Goal: Task Accomplishment & Management: Manage account settings

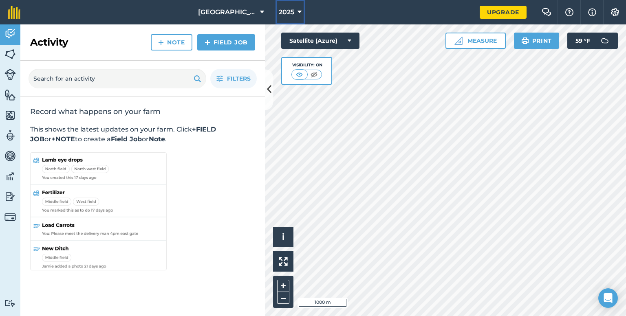
click at [294, 13] on button "2025" at bounding box center [290, 12] width 29 height 24
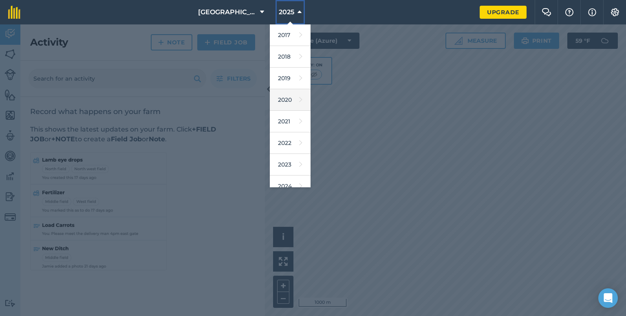
scroll to position [73, 0]
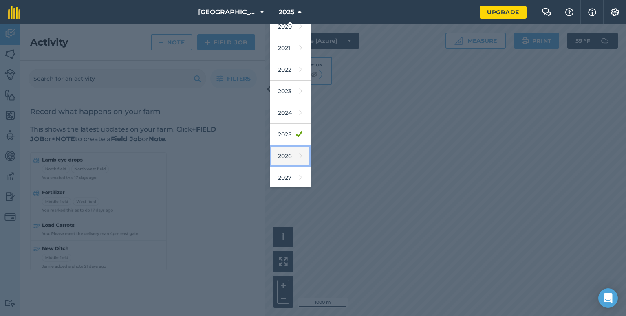
click at [283, 155] on link "2026" at bounding box center [290, 157] width 41 height 22
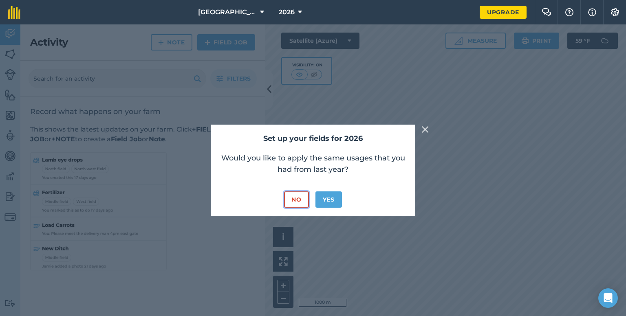
click at [298, 201] on button "No" at bounding box center [296, 200] width 24 height 16
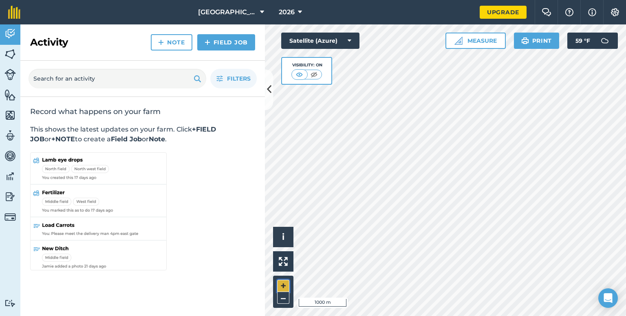
click at [282, 284] on button "+" at bounding box center [283, 286] width 12 height 12
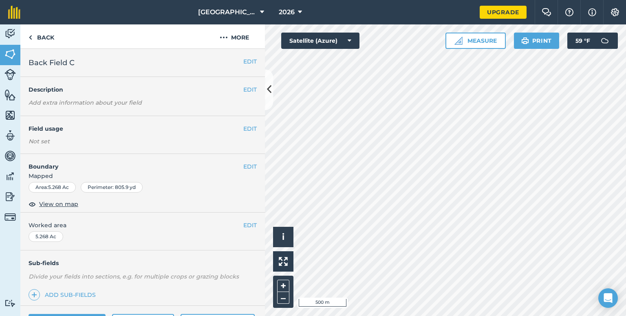
click at [247, 120] on div "EDIT Field usage Not set" at bounding box center [142, 135] width 245 height 38
click at [243, 131] on button "EDIT" at bounding box center [249, 128] width 13 height 9
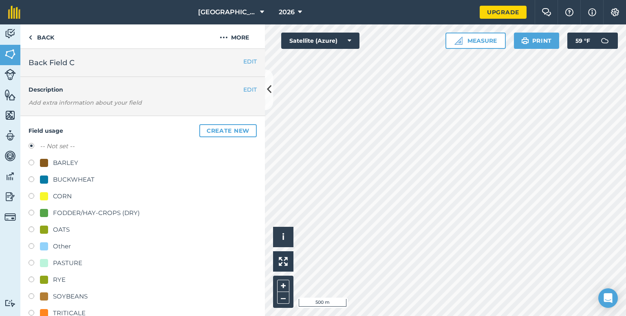
click at [32, 214] on label at bounding box center [34, 214] width 11 height 8
radio input "true"
radio input "false"
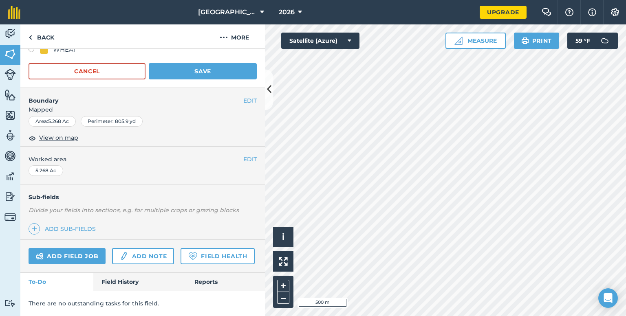
scroll to position [292, 0]
click at [204, 63] on button "Save" at bounding box center [203, 71] width 108 height 16
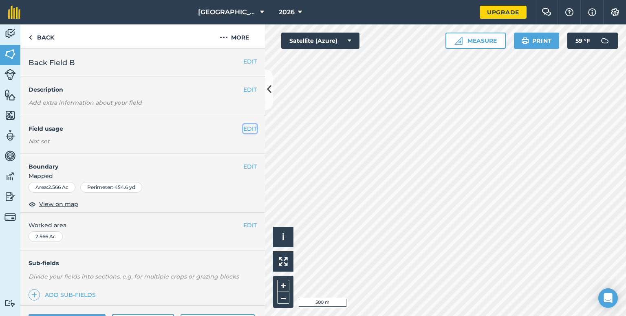
click at [248, 133] on button "EDIT" at bounding box center [249, 128] width 13 height 9
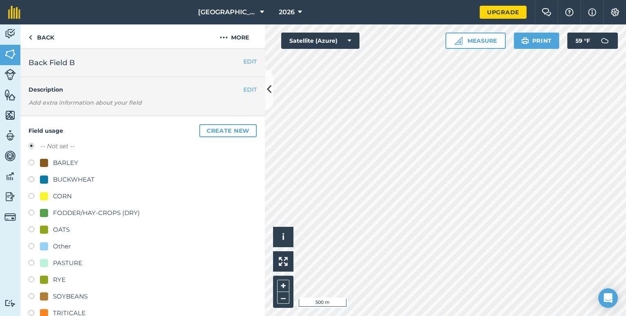
click at [32, 213] on label at bounding box center [34, 214] width 11 height 8
radio input "true"
radio input "false"
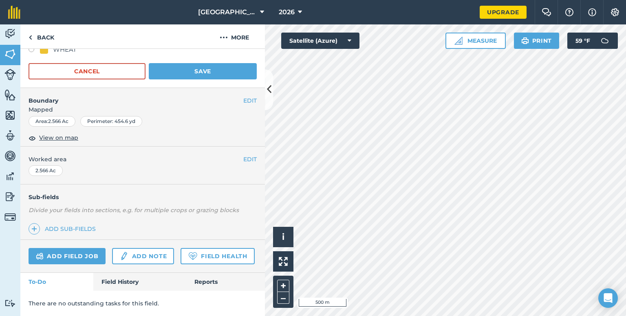
scroll to position [302, 0]
click at [197, 63] on button "Save" at bounding box center [203, 71] width 108 height 16
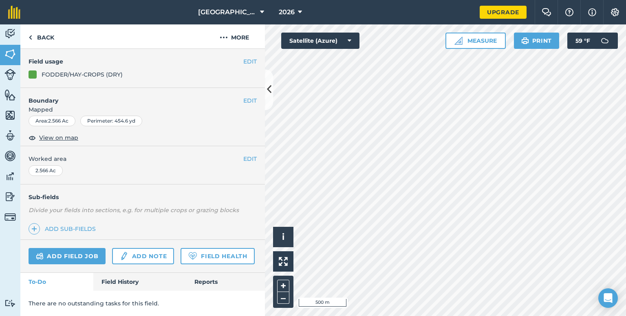
scroll to position [89, 0]
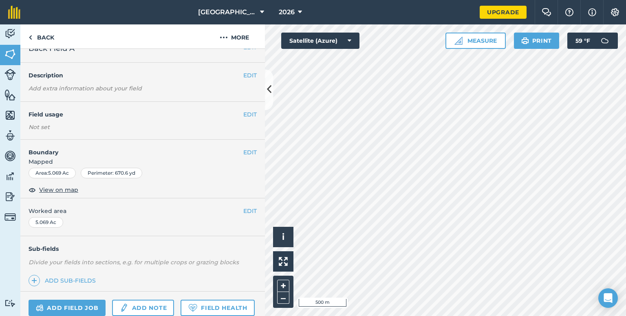
scroll to position [3, 0]
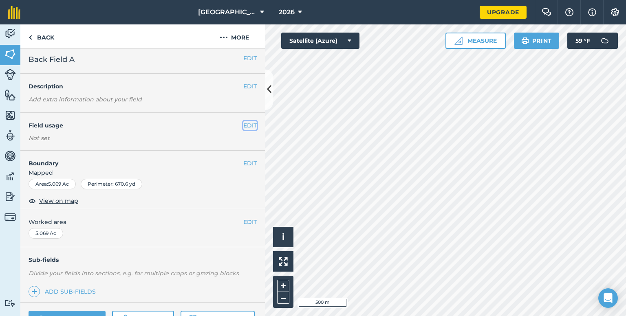
click at [247, 125] on button "EDIT" at bounding box center [249, 125] width 13 height 9
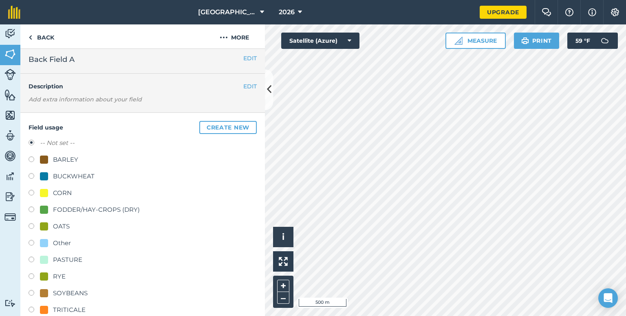
click at [32, 207] on label at bounding box center [34, 211] width 11 height 8
radio input "true"
radio input "false"
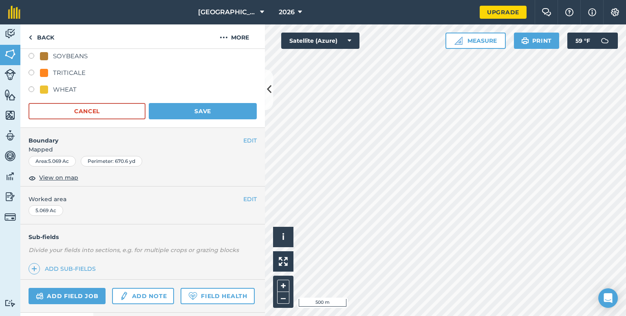
scroll to position [241, 0]
click at [219, 114] on button "Save" at bounding box center [203, 110] width 108 height 16
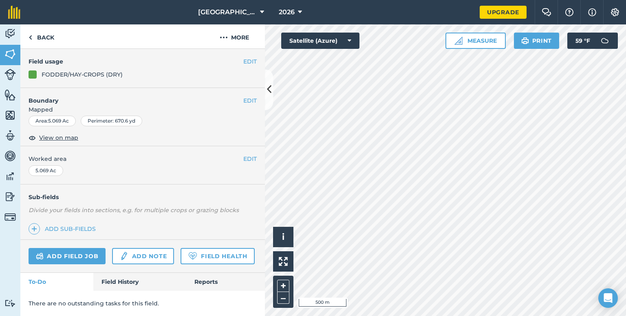
scroll to position [89, 0]
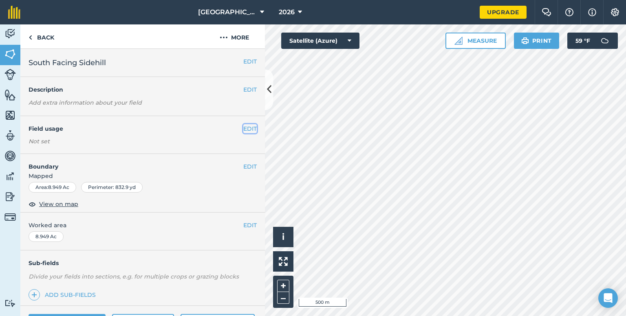
click at [243, 128] on button "EDIT" at bounding box center [249, 128] width 13 height 9
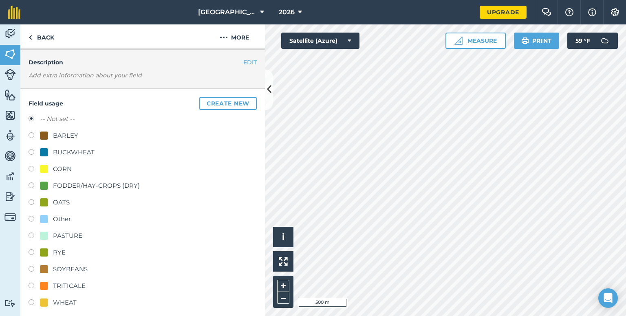
scroll to position [28, 0]
click at [29, 186] on label at bounding box center [34, 186] width 11 height 8
radio input "true"
radio input "false"
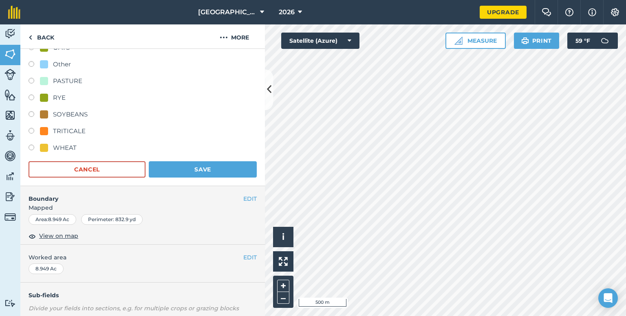
scroll to position [183, 0]
click at [222, 174] on button "Save" at bounding box center [203, 169] width 108 height 16
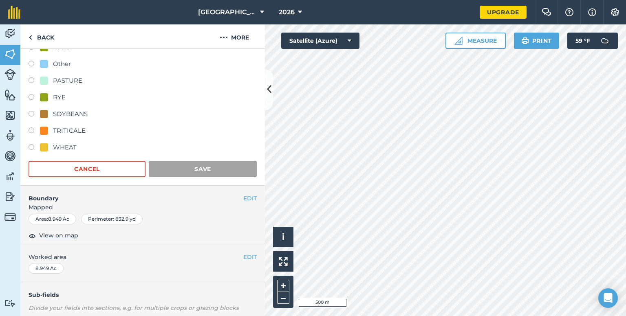
scroll to position [89, 0]
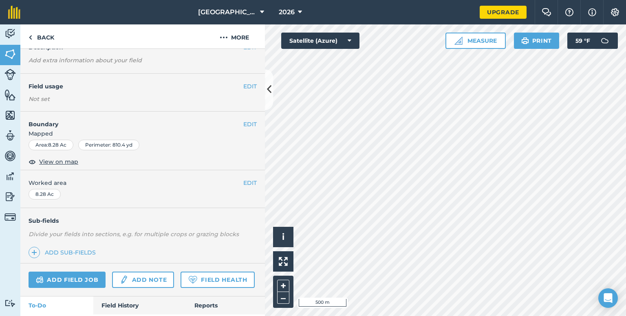
scroll to position [34, 0]
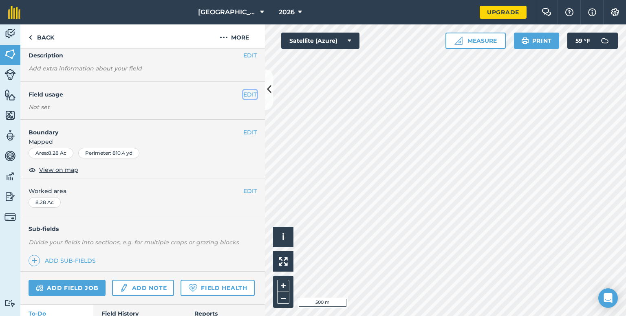
click at [243, 95] on button "EDIT" at bounding box center [249, 94] width 13 height 9
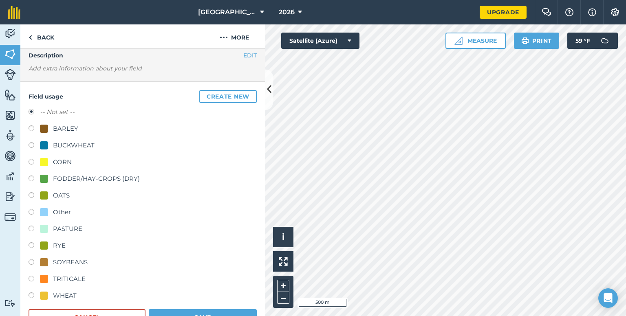
click at [31, 178] on label at bounding box center [34, 180] width 11 height 8
radio input "true"
radio input "false"
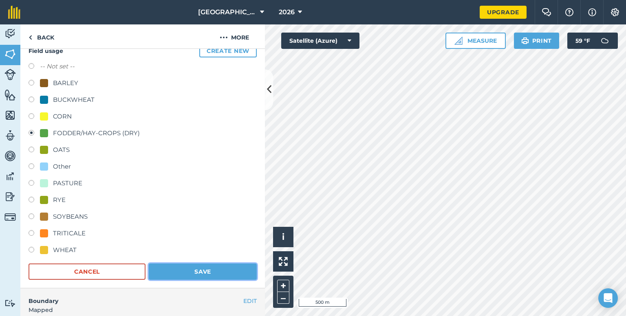
click at [187, 273] on button "Save" at bounding box center [203, 272] width 108 height 16
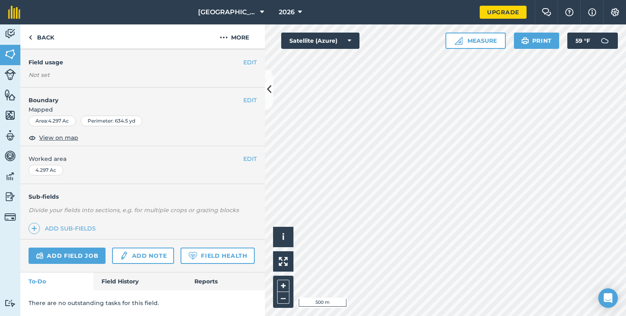
scroll to position [11, 0]
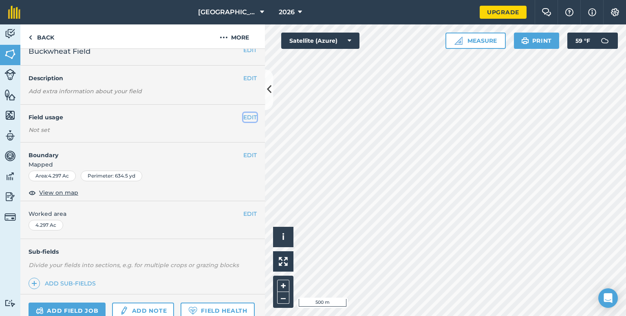
click at [247, 118] on button "EDIT" at bounding box center [249, 117] width 13 height 9
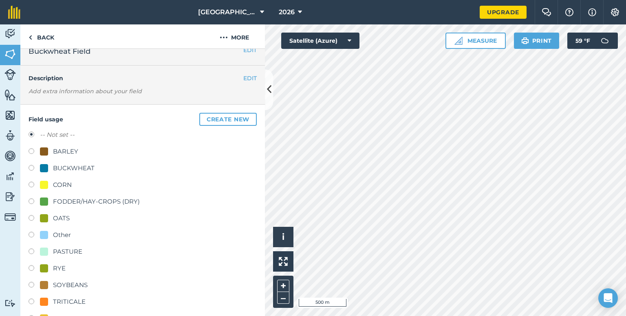
click at [29, 202] on label at bounding box center [34, 203] width 11 height 8
radio input "true"
radio input "false"
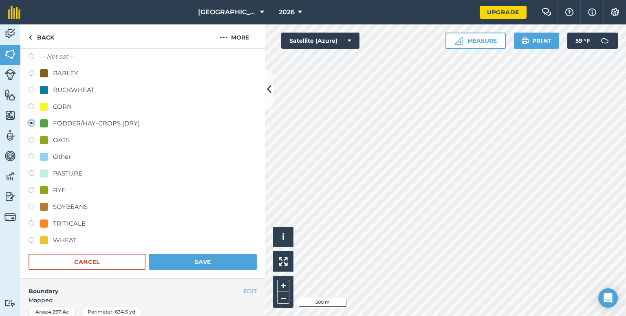
scroll to position [91, 0]
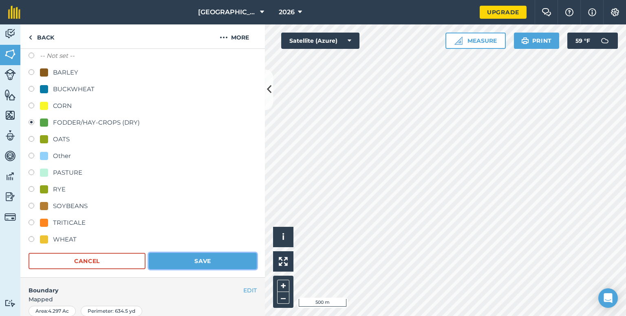
click at [205, 253] on button "Save" at bounding box center [203, 261] width 108 height 16
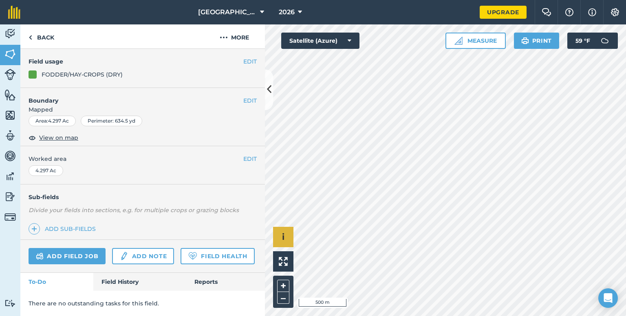
scroll to position [89, 0]
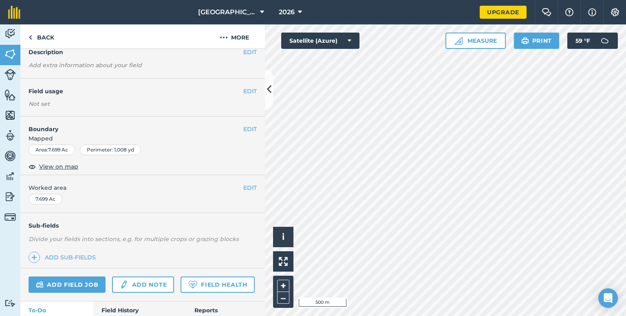
scroll to position [29, 0]
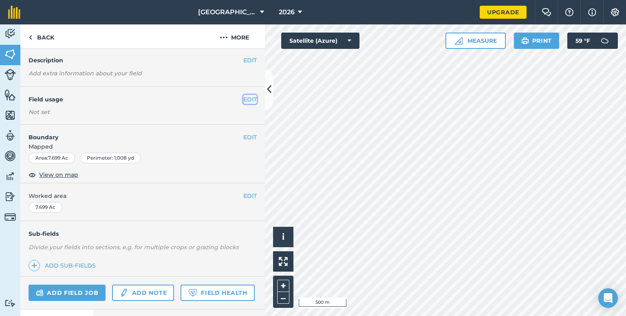
click at [245, 101] on button "EDIT" at bounding box center [249, 99] width 13 height 9
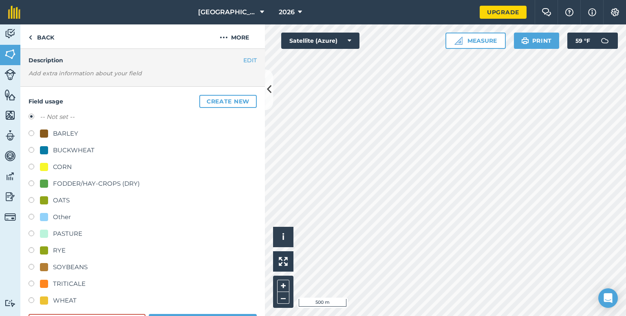
click at [34, 186] on label at bounding box center [34, 185] width 11 height 8
radio input "true"
radio input "false"
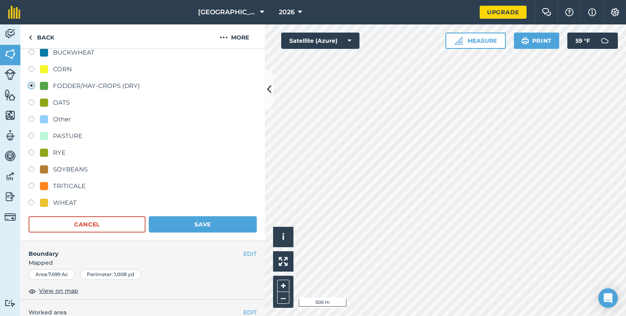
scroll to position [127, 0]
click at [217, 230] on button "Save" at bounding box center [203, 224] width 108 height 16
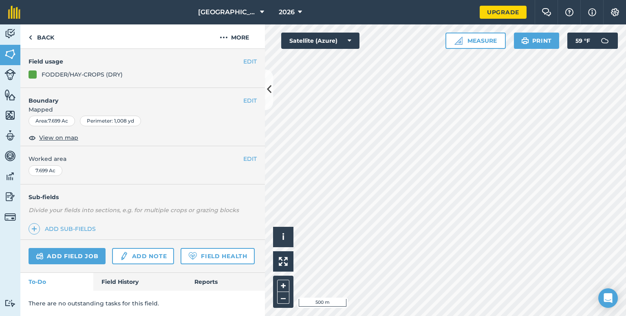
scroll to position [89, 0]
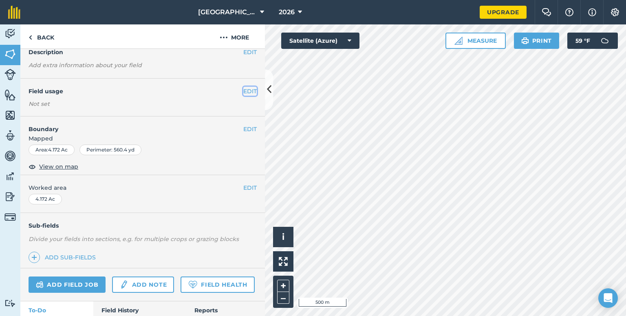
click at [245, 93] on button "EDIT" at bounding box center [249, 91] width 13 height 9
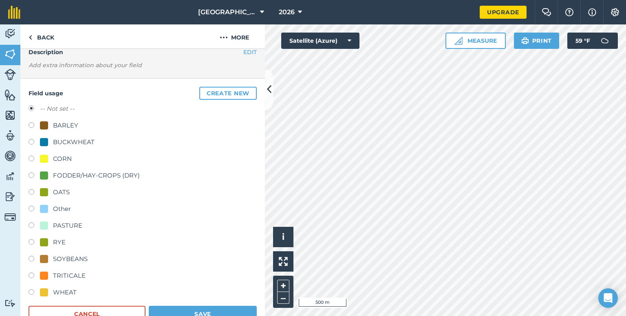
click at [31, 176] on label at bounding box center [34, 176] width 11 height 8
radio input "true"
radio input "false"
click at [180, 312] on button "Save" at bounding box center [203, 314] width 108 height 16
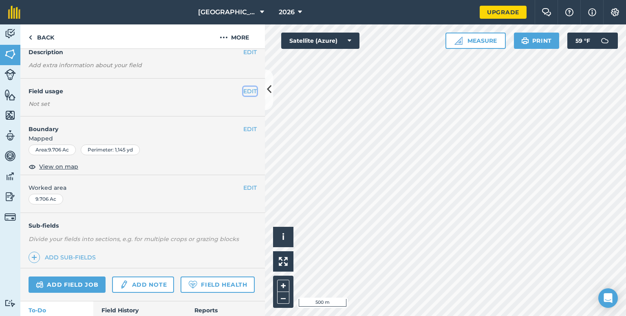
click at [243, 87] on button "EDIT" at bounding box center [249, 91] width 13 height 9
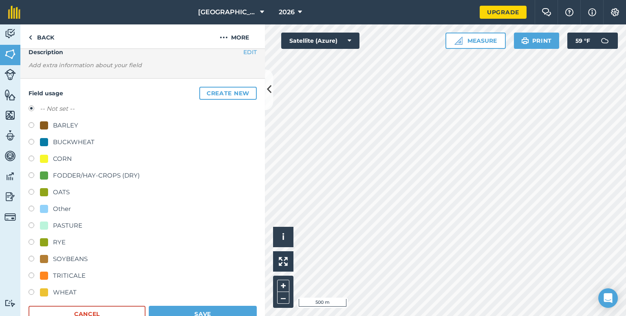
click at [31, 174] on label at bounding box center [34, 176] width 11 height 8
radio input "true"
radio input "false"
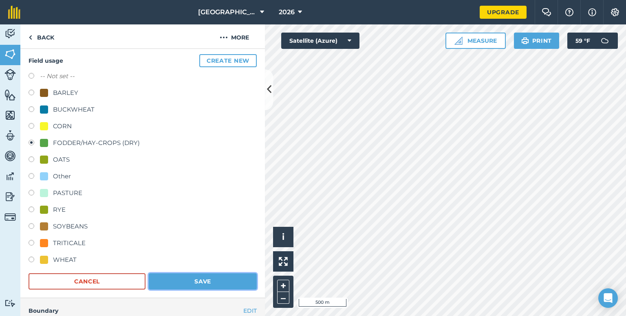
click at [191, 274] on button "Save" at bounding box center [203, 282] width 108 height 16
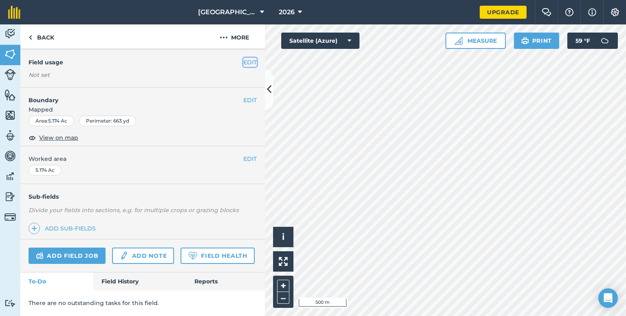
click at [243, 58] on button "EDIT" at bounding box center [249, 62] width 13 height 9
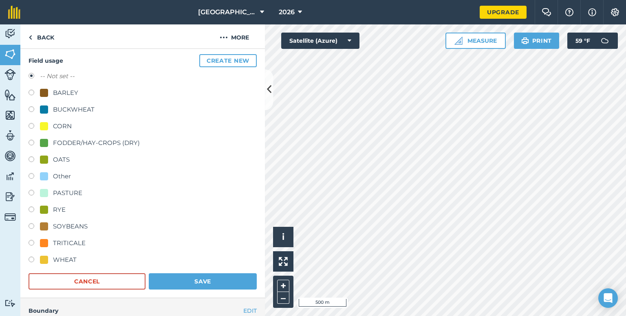
click at [30, 142] on label at bounding box center [34, 144] width 11 height 8
radio input "true"
radio input "false"
click at [178, 280] on button "Save" at bounding box center [203, 282] width 108 height 16
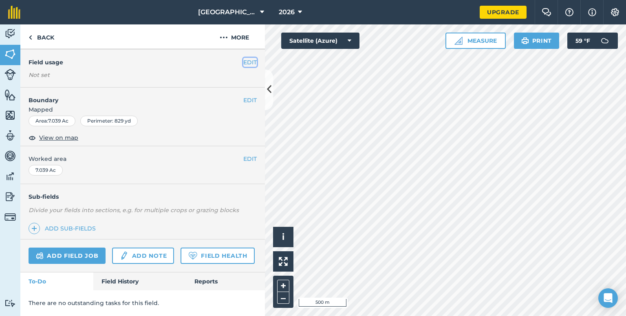
click at [245, 58] on button "EDIT" at bounding box center [249, 62] width 13 height 9
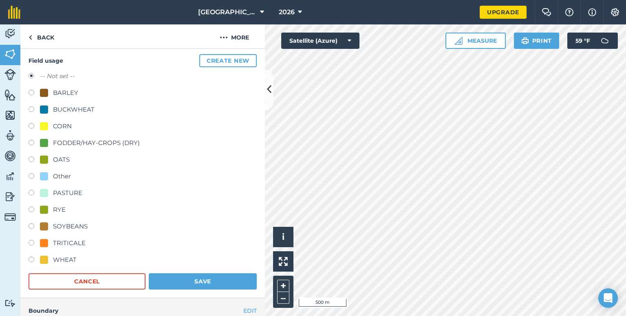
click at [33, 142] on label at bounding box center [34, 144] width 11 height 8
radio input "true"
radio input "false"
click at [172, 277] on button "Save" at bounding box center [203, 282] width 108 height 16
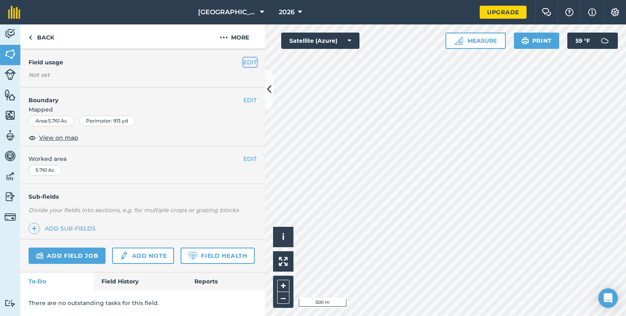
click at [244, 58] on button "EDIT" at bounding box center [249, 62] width 13 height 9
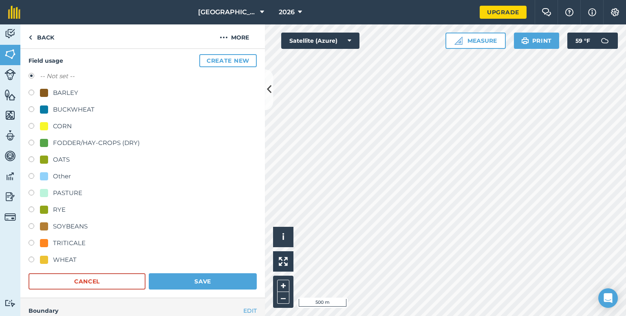
click at [33, 141] on label at bounding box center [34, 144] width 11 height 8
radio input "true"
radio input "false"
click at [177, 280] on button "Save" at bounding box center [203, 282] width 108 height 16
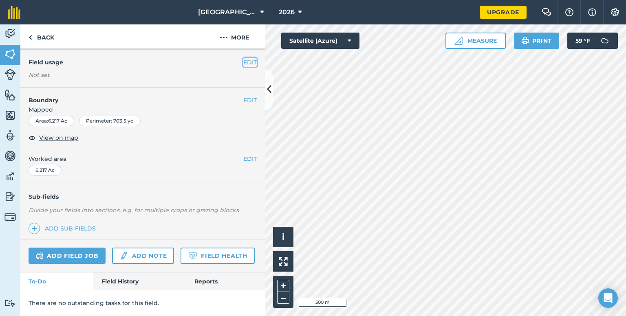
click at [244, 58] on button "EDIT" at bounding box center [249, 62] width 13 height 9
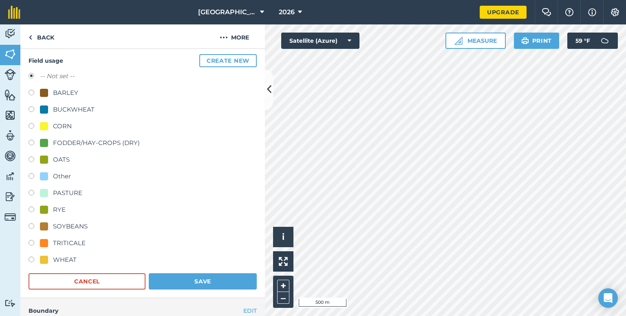
click at [34, 140] on label at bounding box center [34, 144] width 11 height 8
radio input "true"
radio input "false"
click at [183, 284] on button "Save" at bounding box center [203, 282] width 108 height 16
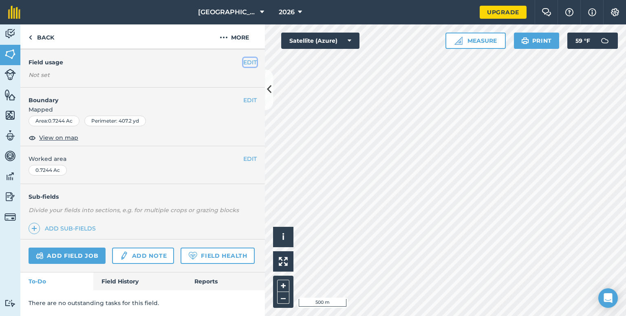
click at [243, 60] on button "EDIT" at bounding box center [249, 62] width 13 height 9
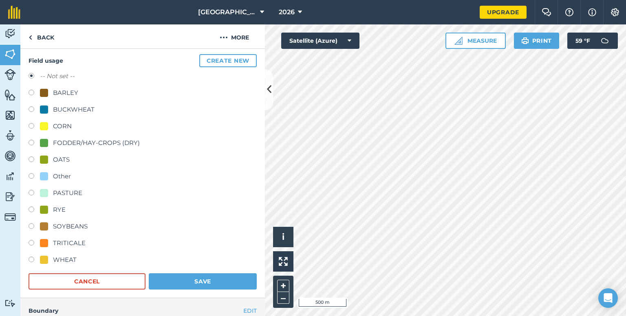
click at [33, 143] on label at bounding box center [34, 144] width 11 height 8
radio input "true"
radio input "false"
click at [201, 283] on button "Save" at bounding box center [203, 282] width 108 height 16
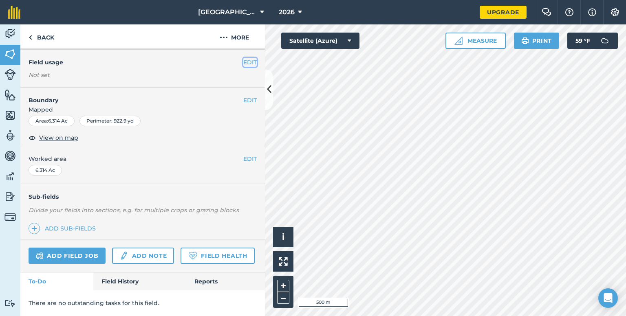
click at [247, 58] on button "EDIT" at bounding box center [249, 62] width 13 height 9
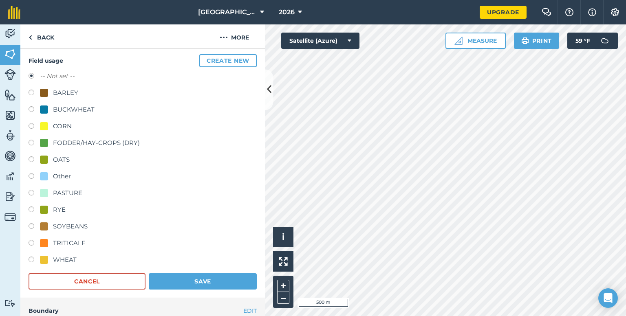
click at [32, 141] on label at bounding box center [34, 144] width 11 height 8
radio input "true"
radio input "false"
click at [189, 282] on button "Save" at bounding box center [203, 282] width 108 height 16
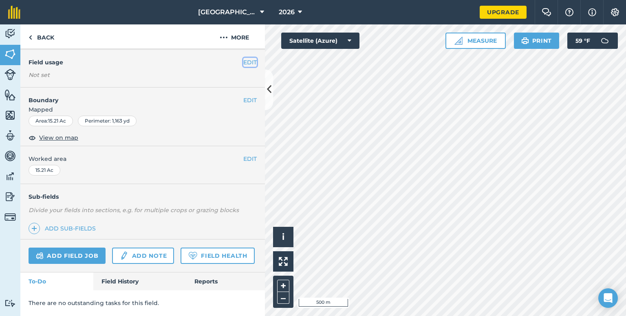
click at [243, 62] on button "EDIT" at bounding box center [249, 62] width 13 height 9
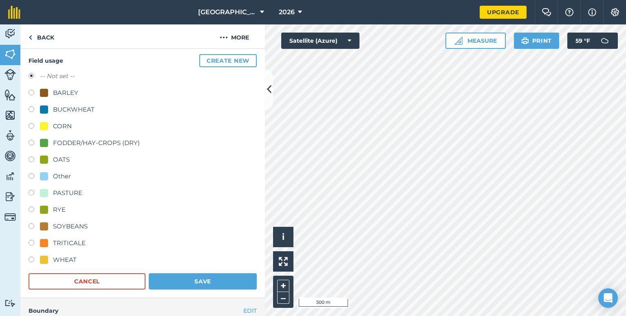
click at [31, 193] on label at bounding box center [34, 194] width 11 height 8
radio input "true"
radio input "false"
click at [178, 281] on button "Save" at bounding box center [203, 282] width 108 height 16
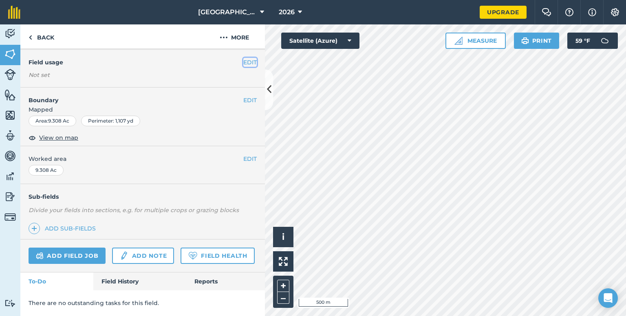
click at [244, 59] on button "EDIT" at bounding box center [249, 62] width 13 height 9
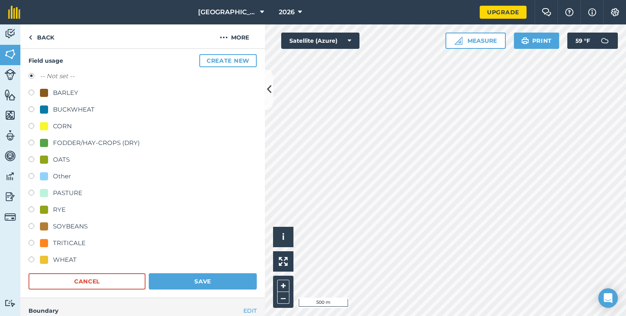
click at [31, 192] on label at bounding box center [34, 194] width 11 height 8
radio input "true"
radio input "false"
click at [179, 287] on button "Save" at bounding box center [203, 282] width 108 height 16
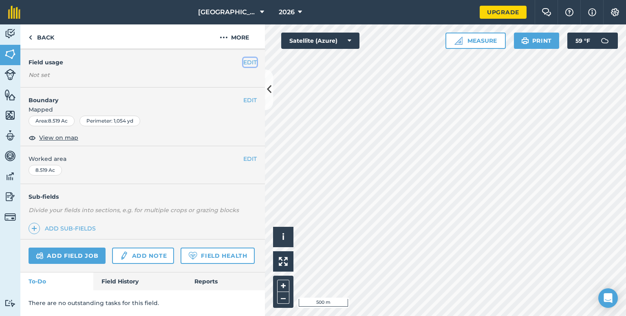
click at [247, 61] on button "EDIT" at bounding box center [249, 62] width 13 height 9
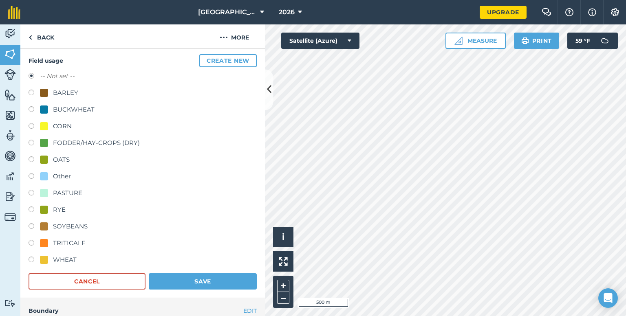
click at [31, 190] on label at bounding box center [34, 194] width 11 height 8
radio input "true"
radio input "false"
click at [187, 280] on button "Save" at bounding box center [203, 282] width 108 height 16
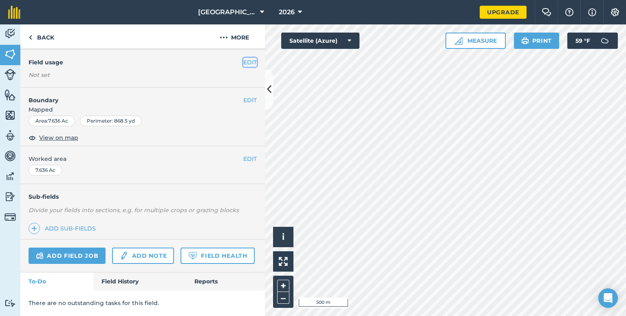
click at [246, 60] on button "EDIT" at bounding box center [249, 62] width 13 height 9
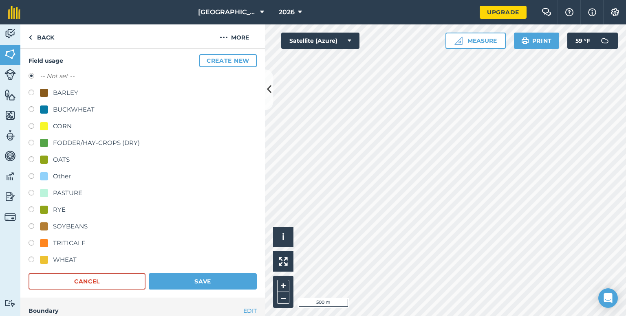
click at [33, 188] on div "PASTURE" at bounding box center [143, 194] width 228 height 12
click at [33, 192] on label at bounding box center [34, 194] width 11 height 8
radio input "true"
radio input "false"
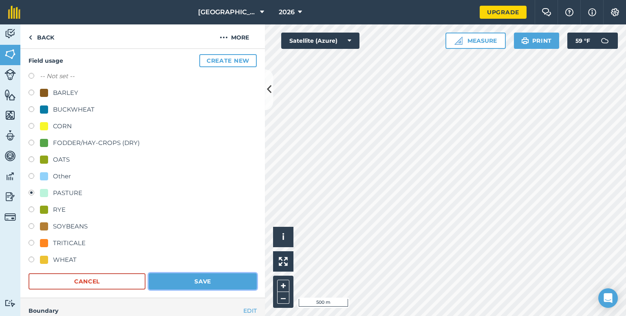
click at [199, 284] on button "Save" at bounding box center [203, 282] width 108 height 16
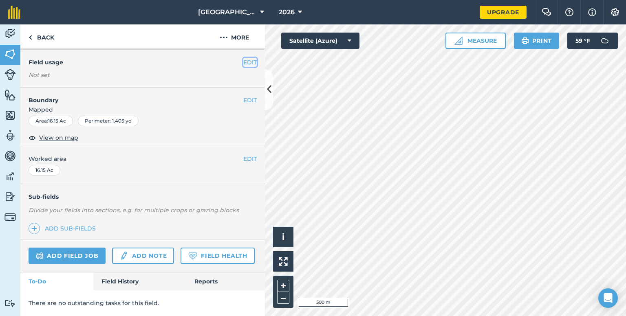
click at [245, 58] on button "EDIT" at bounding box center [249, 62] width 13 height 9
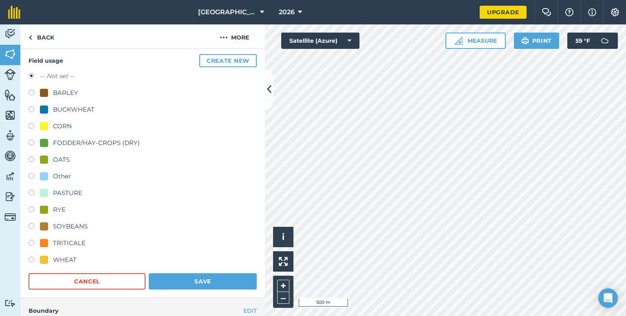
click at [31, 193] on label at bounding box center [34, 194] width 11 height 8
radio input "true"
radio input "false"
click at [200, 279] on button "Save" at bounding box center [203, 282] width 108 height 16
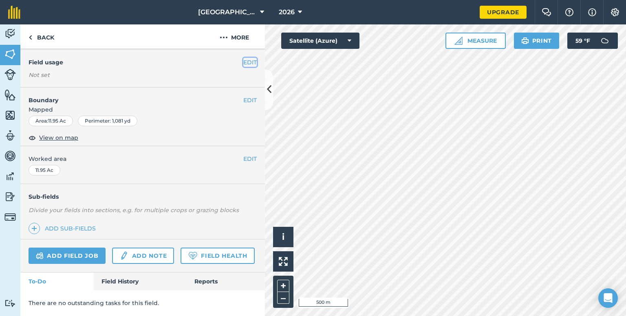
click at [243, 59] on button "EDIT" at bounding box center [249, 62] width 13 height 9
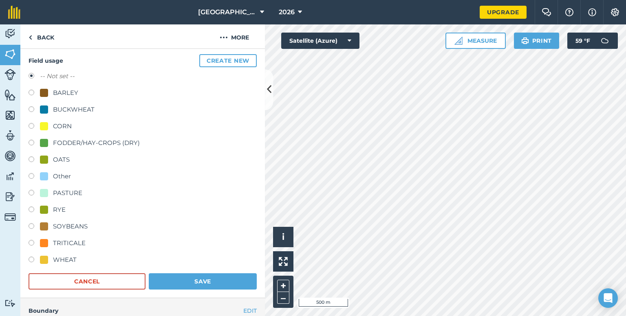
click at [29, 191] on label at bounding box center [34, 194] width 11 height 8
radio input "true"
radio input "false"
click at [195, 279] on button "Save" at bounding box center [203, 282] width 108 height 16
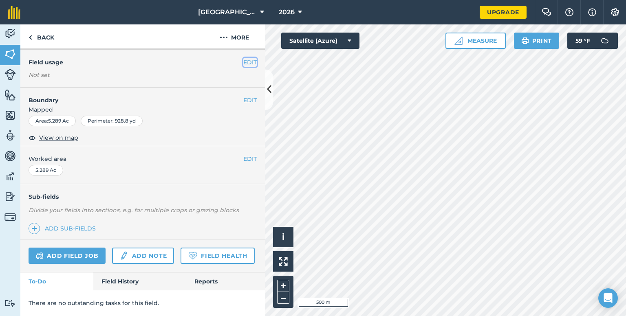
click at [243, 60] on button "EDIT" at bounding box center [249, 62] width 13 height 9
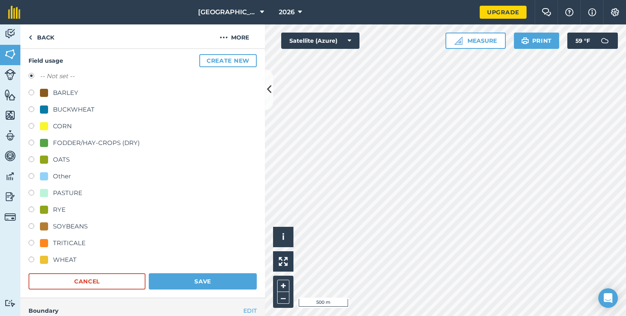
click at [31, 192] on label at bounding box center [34, 194] width 11 height 8
radio input "true"
radio input "false"
click at [201, 281] on button "Save" at bounding box center [203, 282] width 108 height 16
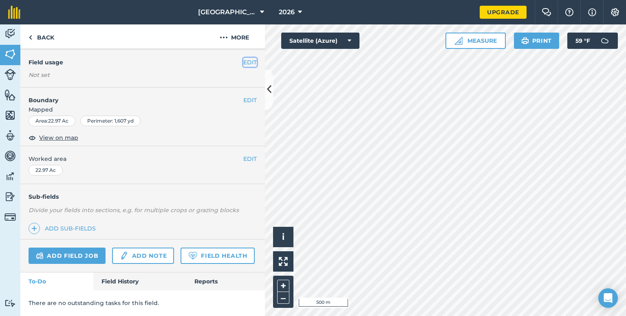
click at [244, 58] on button "EDIT" at bounding box center [249, 62] width 13 height 9
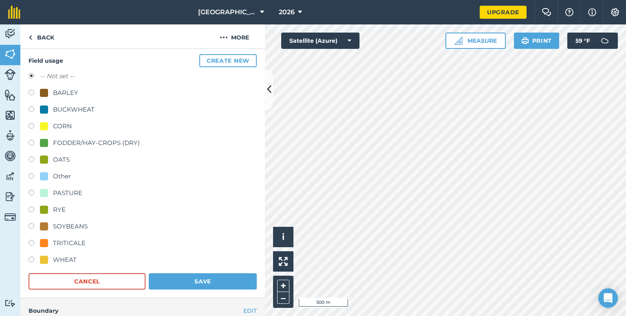
click at [29, 191] on label at bounding box center [34, 194] width 11 height 8
radio input "true"
radio input "false"
click at [188, 280] on button "Save" at bounding box center [203, 282] width 108 height 16
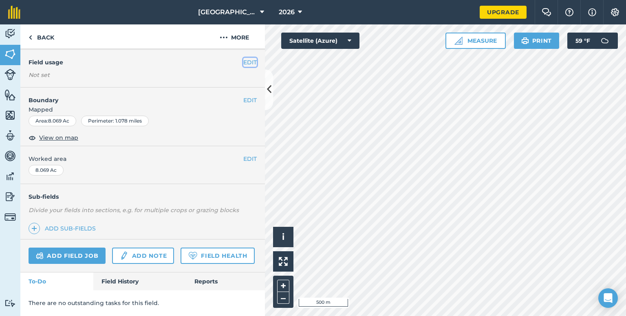
click at [245, 60] on button "EDIT" at bounding box center [249, 62] width 13 height 9
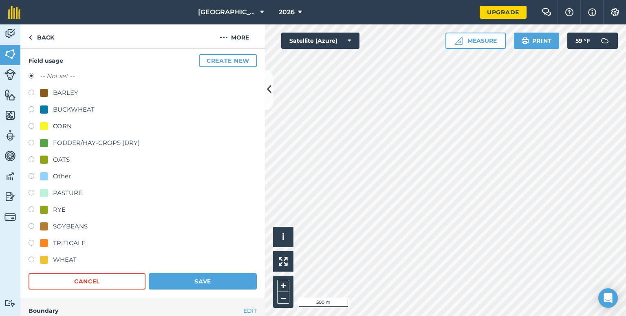
click at [33, 190] on label at bounding box center [34, 194] width 11 height 8
radio input "true"
radio input "false"
click at [196, 280] on button "Save" at bounding box center [203, 282] width 108 height 16
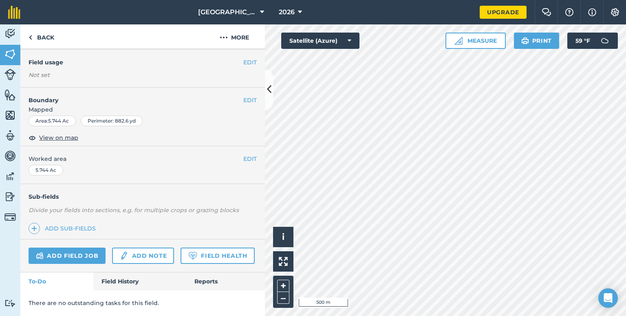
click at [235, 61] on h4 "Field usage" at bounding box center [136, 62] width 215 height 9
click at [243, 60] on button "EDIT" at bounding box center [249, 62] width 13 height 9
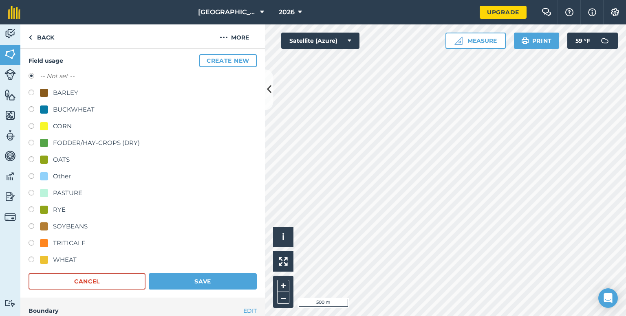
click at [31, 190] on label at bounding box center [34, 194] width 11 height 8
radio input "true"
radio input "false"
click at [179, 276] on button "Save" at bounding box center [203, 282] width 108 height 16
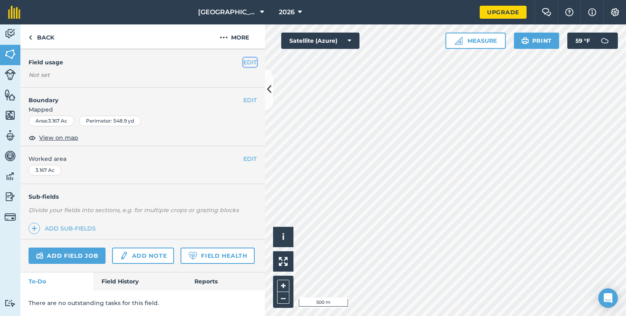
click at [244, 58] on button "EDIT" at bounding box center [249, 62] width 13 height 9
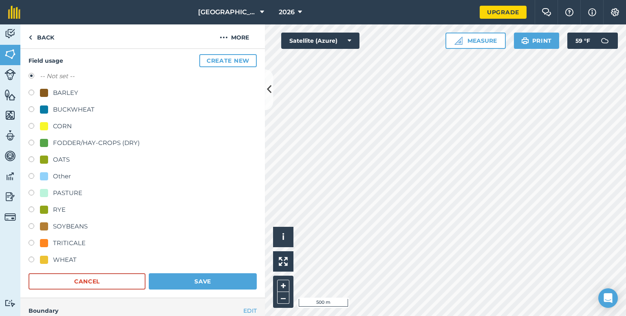
click at [27, 192] on div "Field usage Create new -- Not set -- BARLEY BUCKWHEAT CORN FODDER/HAY-CROPS (DR…" at bounding box center [142, 172] width 245 height 252
click at [30, 193] on label at bounding box center [34, 194] width 11 height 8
radio input "true"
radio input "false"
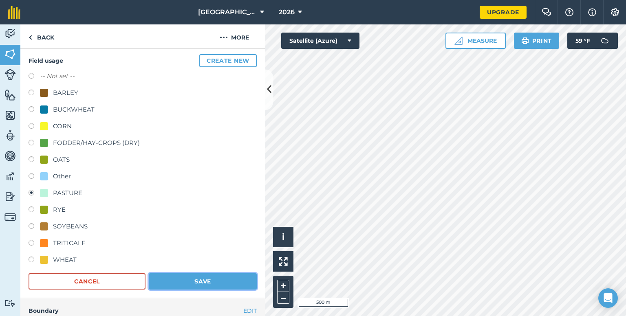
click at [188, 283] on button "Save" at bounding box center [203, 282] width 108 height 16
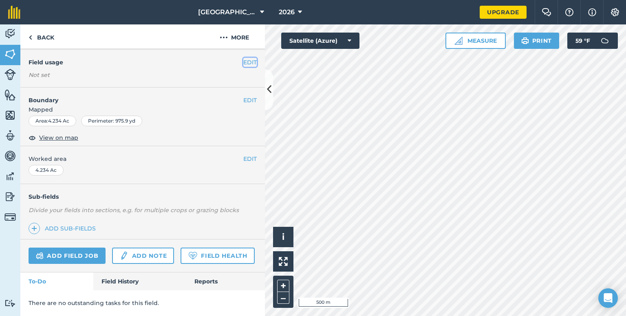
click at [243, 58] on button "EDIT" at bounding box center [249, 62] width 13 height 9
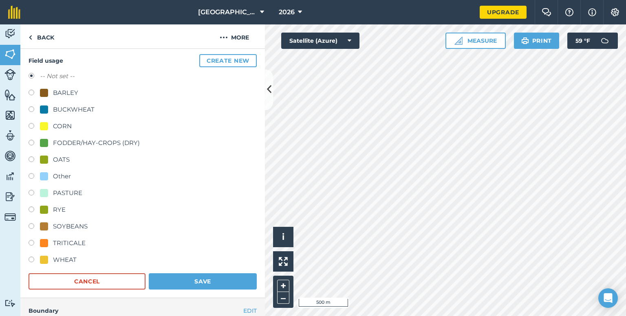
click at [29, 192] on label at bounding box center [34, 194] width 11 height 8
radio input "true"
radio input "false"
click at [192, 278] on button "Save" at bounding box center [203, 282] width 108 height 16
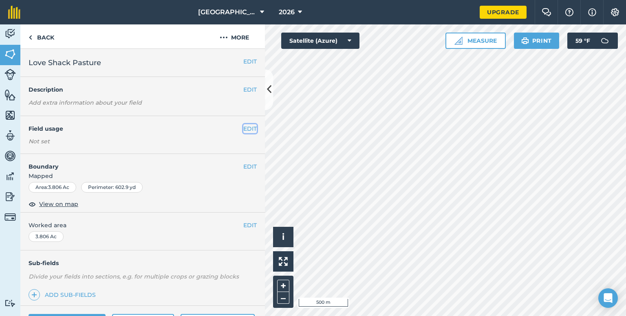
click at [243, 126] on button "EDIT" at bounding box center [249, 128] width 13 height 9
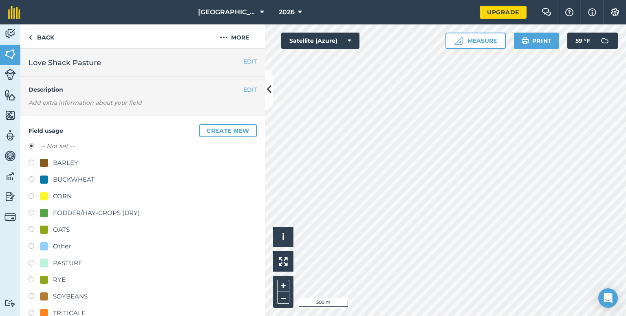
click at [29, 263] on label at bounding box center [34, 264] width 11 height 8
radio input "true"
radio input "false"
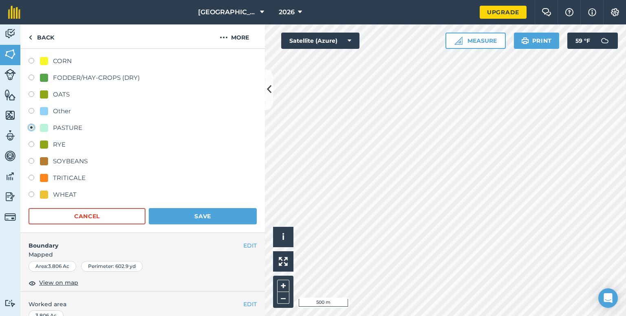
scroll to position [147, 0]
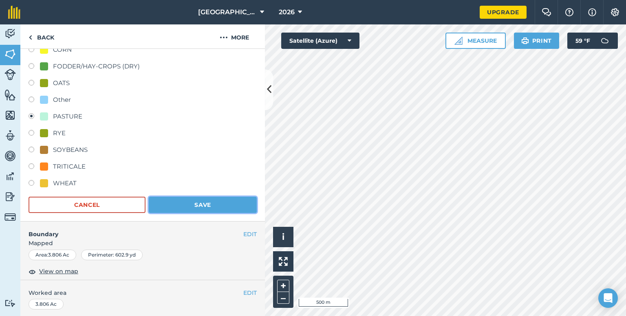
click at [232, 208] on button "Save" at bounding box center [203, 205] width 108 height 16
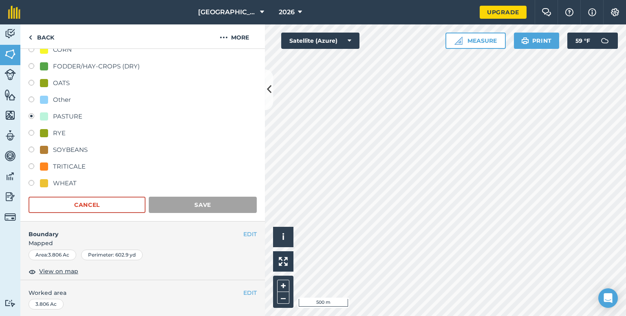
scroll to position [89, 0]
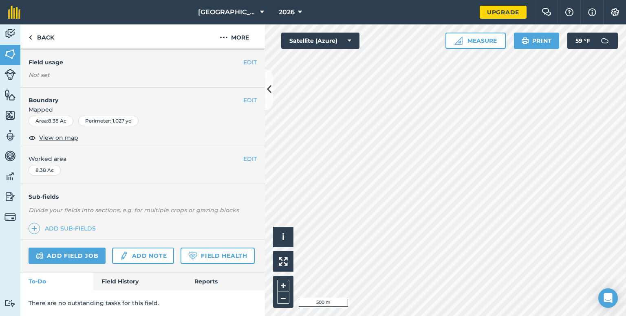
scroll to position [1, 0]
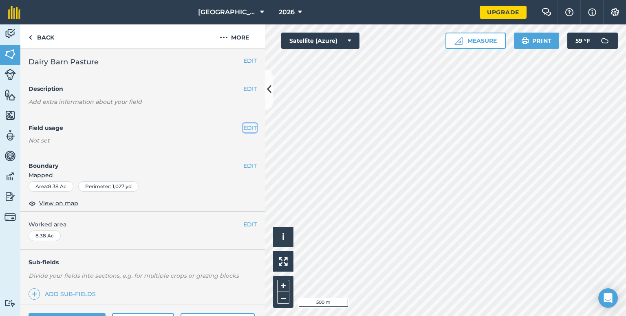
click at [247, 128] on button "EDIT" at bounding box center [249, 128] width 13 height 9
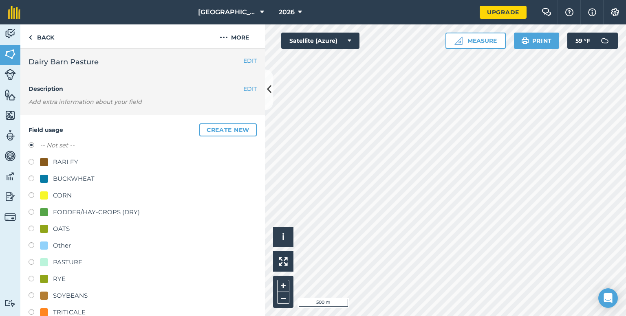
click at [31, 263] on label at bounding box center [34, 263] width 11 height 8
radio input "true"
radio input "false"
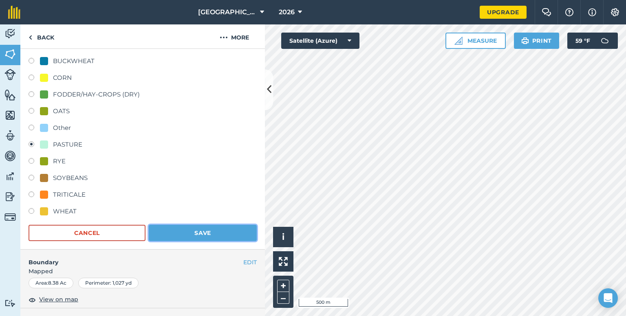
click at [203, 231] on button "Save" at bounding box center [203, 233] width 108 height 16
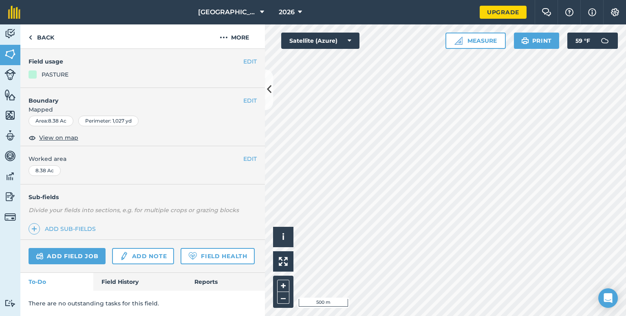
scroll to position [89, 0]
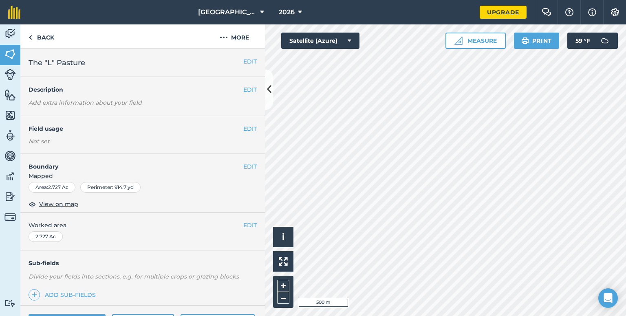
click at [251, 128] on div "EDIT Field usage Not set" at bounding box center [142, 135] width 245 height 38
click at [243, 128] on button "EDIT" at bounding box center [249, 128] width 13 height 9
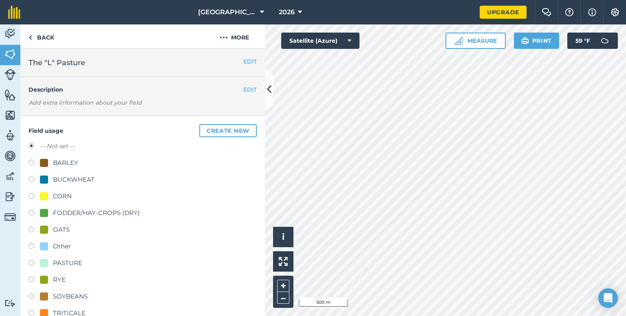
click at [32, 261] on label at bounding box center [34, 264] width 11 height 8
radio input "true"
radio input "false"
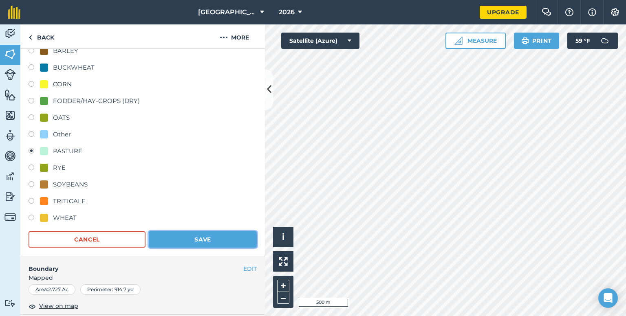
click at [214, 239] on button "Save" at bounding box center [203, 240] width 108 height 16
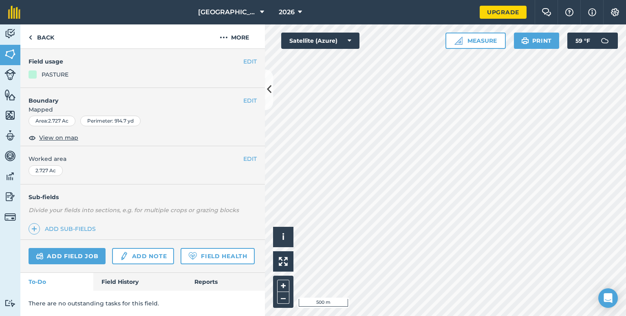
scroll to position [89, 0]
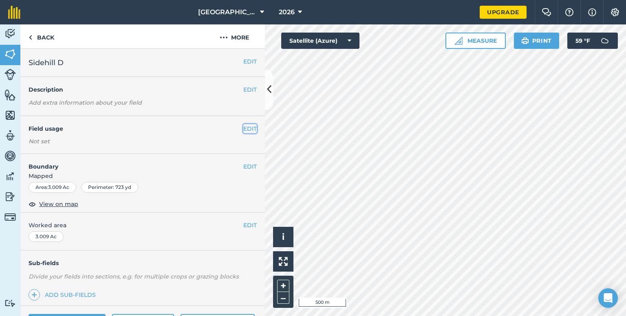
click at [243, 127] on button "EDIT" at bounding box center [249, 128] width 13 height 9
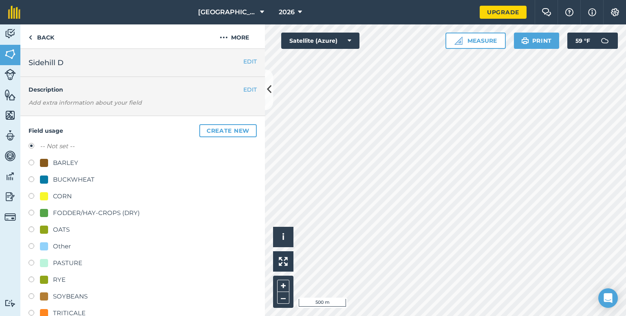
click at [35, 211] on label at bounding box center [34, 214] width 11 height 8
radio input "true"
radio input "false"
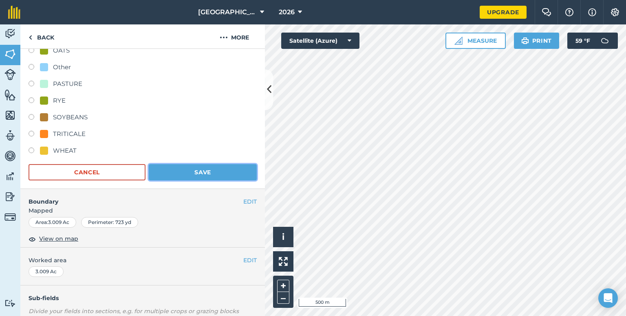
click at [221, 173] on button "Save" at bounding box center [203, 172] width 108 height 16
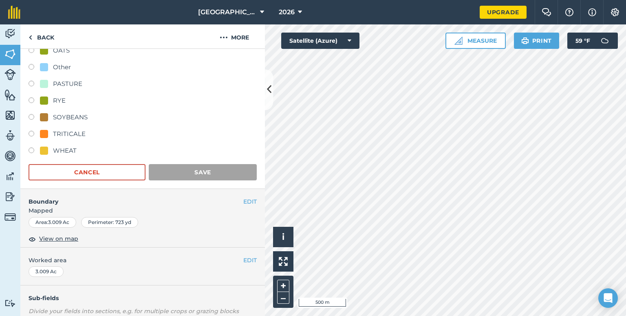
scroll to position [89, 0]
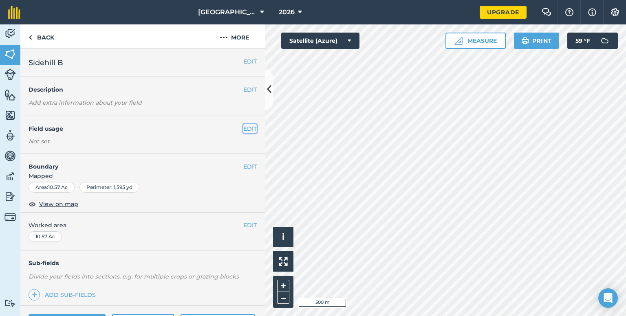
click at [243, 124] on button "EDIT" at bounding box center [249, 128] width 13 height 9
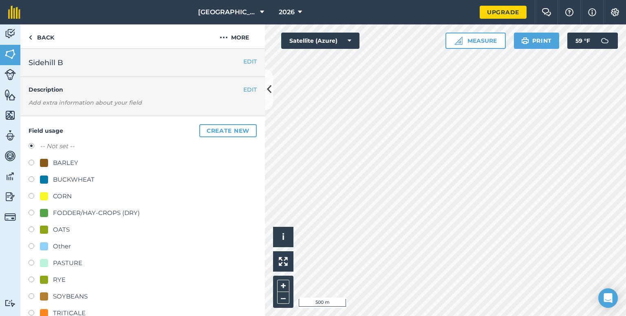
click at [29, 213] on label at bounding box center [34, 214] width 11 height 8
radio input "true"
radio input "false"
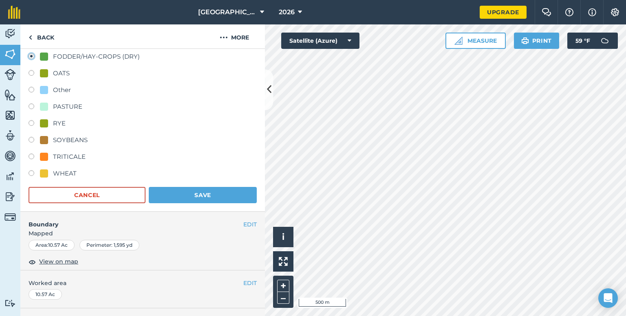
scroll to position [157, 0]
click at [212, 191] on button "Save" at bounding box center [203, 195] width 108 height 16
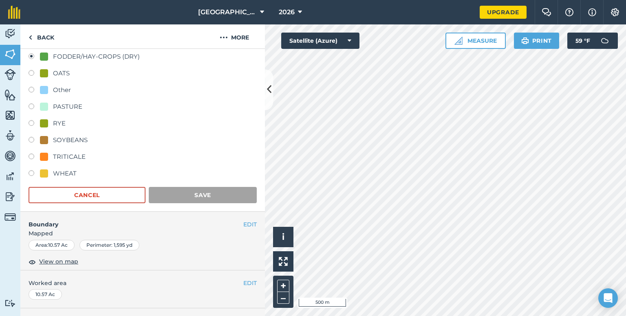
scroll to position [89, 0]
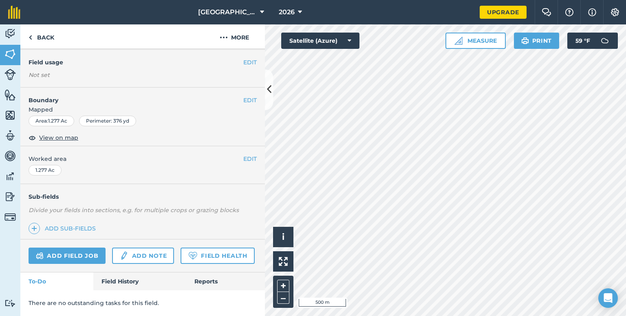
scroll to position [33, 0]
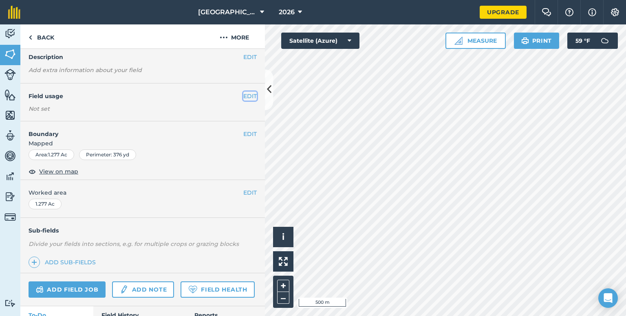
click at [243, 94] on button "EDIT" at bounding box center [249, 96] width 13 height 9
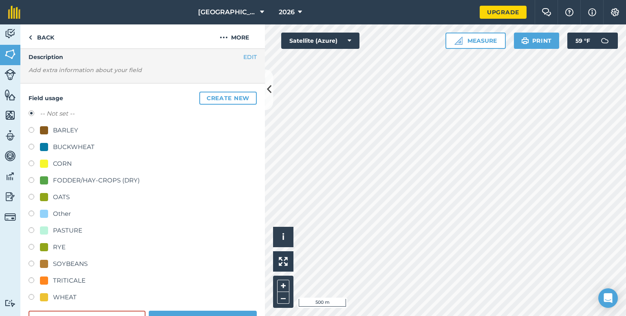
click at [29, 229] on label at bounding box center [34, 231] width 11 height 8
radio input "true"
radio input "false"
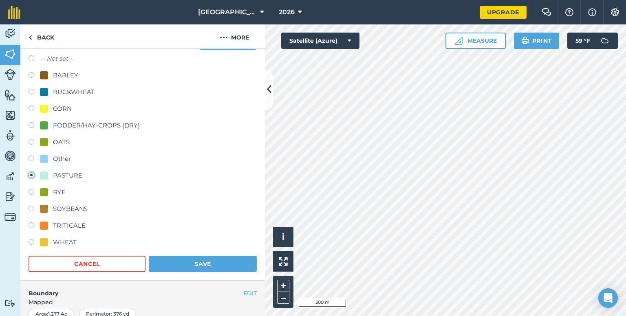
scroll to position [89, 0]
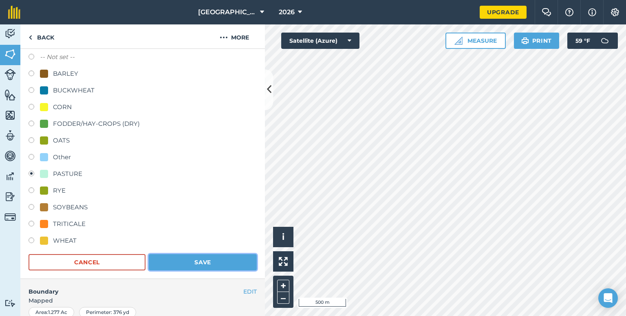
click at [200, 264] on button "Save" at bounding box center [203, 262] width 108 height 16
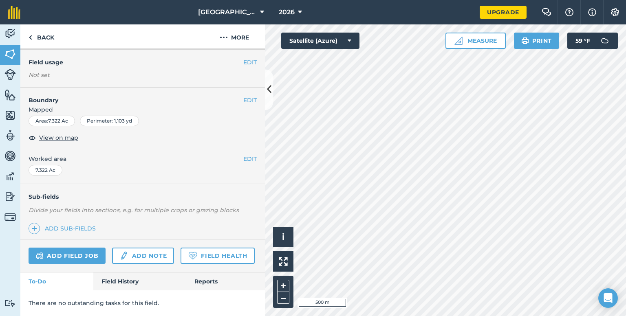
scroll to position [28, 0]
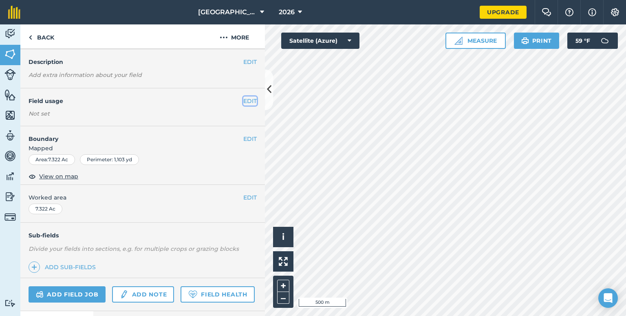
click at [248, 100] on button "EDIT" at bounding box center [249, 101] width 13 height 9
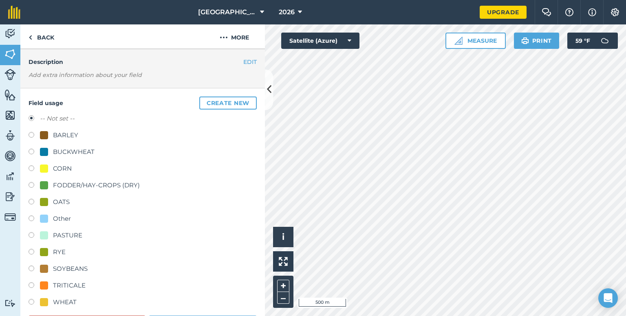
click at [32, 236] on label at bounding box center [34, 236] width 11 height 8
radio input "true"
radio input "false"
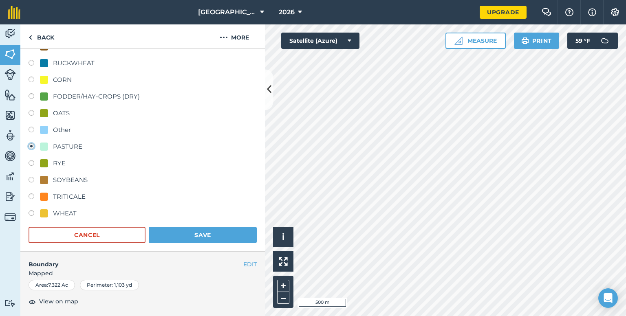
scroll to position [117, 0]
click at [186, 236] on button "Save" at bounding box center [203, 234] width 108 height 16
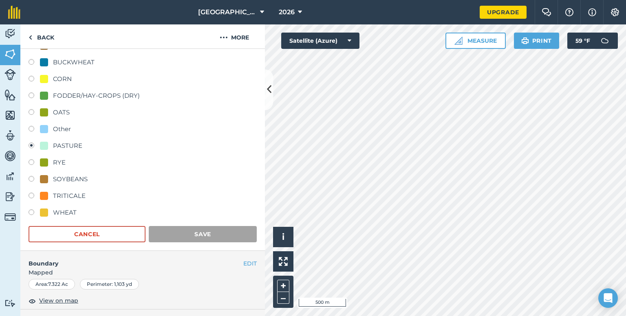
scroll to position [89, 0]
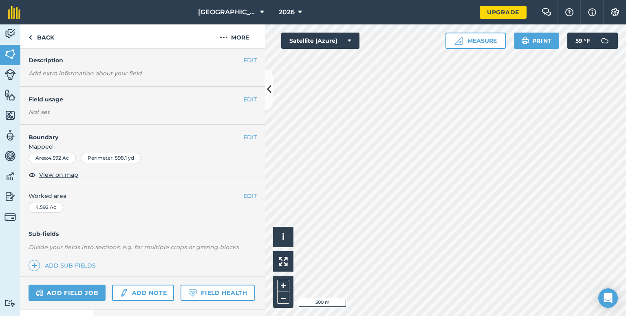
scroll to position [29, 0]
click at [243, 95] on button "EDIT" at bounding box center [249, 99] width 13 height 9
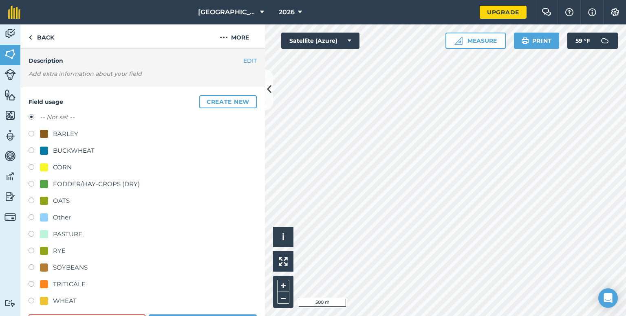
click at [31, 233] on label at bounding box center [34, 235] width 11 height 8
radio input "true"
radio input "false"
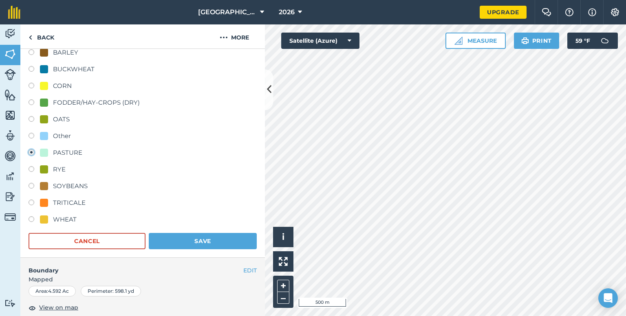
scroll to position [112, 0]
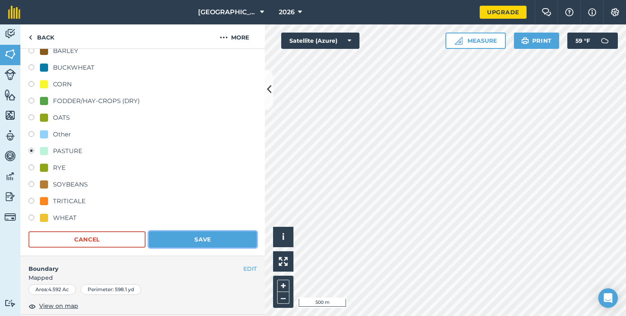
click at [174, 234] on button "Save" at bounding box center [203, 240] width 108 height 16
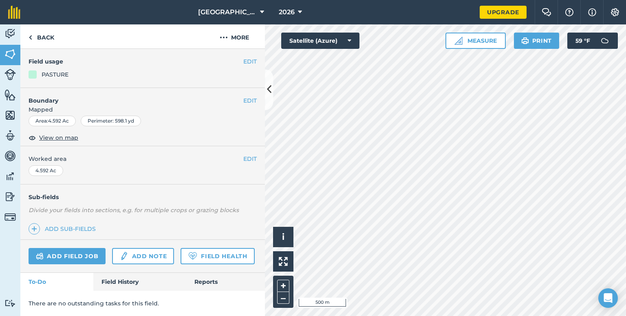
scroll to position [89, 0]
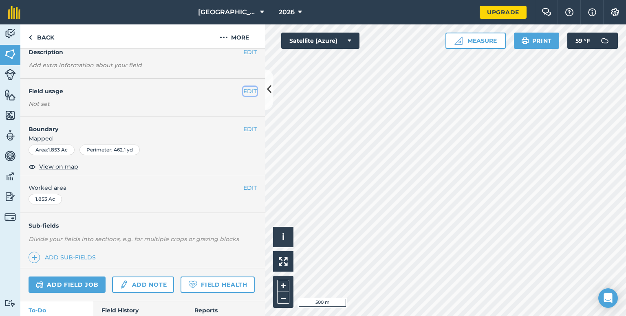
click at [244, 88] on button "EDIT" at bounding box center [249, 91] width 13 height 9
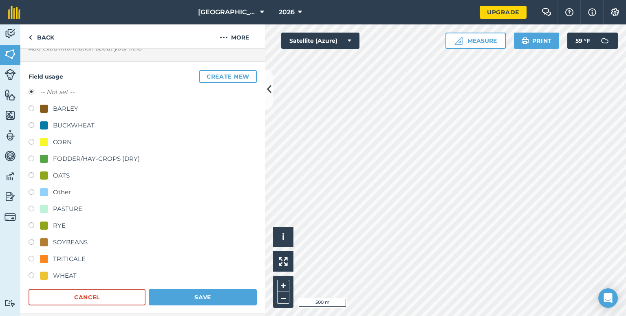
scroll to position [55, 0]
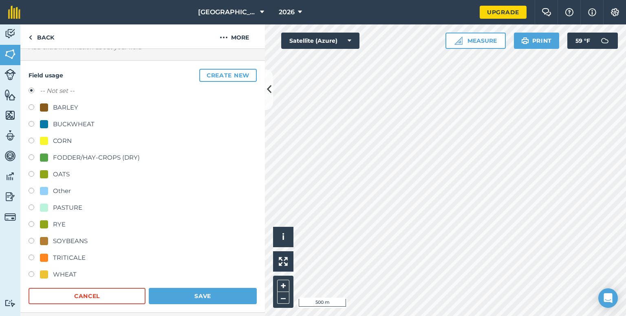
click at [33, 209] on label at bounding box center [34, 209] width 11 height 8
radio input "true"
radio input "false"
click at [181, 299] on button "Save" at bounding box center [203, 296] width 108 height 16
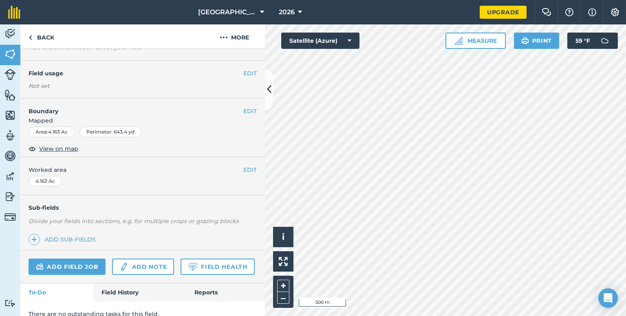
scroll to position [16, 0]
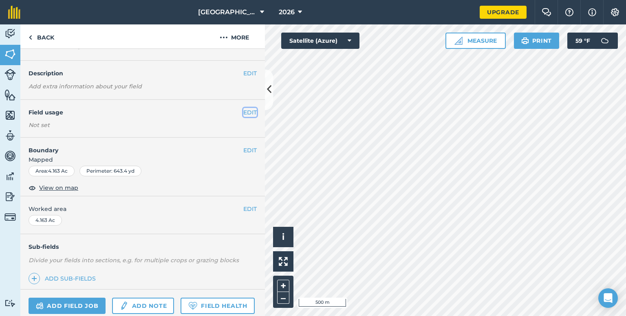
click at [243, 111] on button "EDIT" at bounding box center [249, 112] width 13 height 9
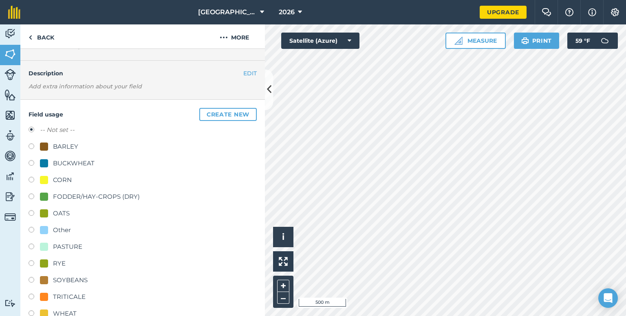
click at [29, 245] on label at bounding box center [34, 248] width 11 height 8
radio input "true"
radio input "false"
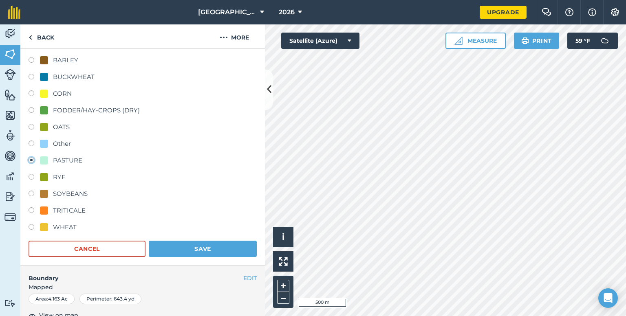
scroll to position [104, 0]
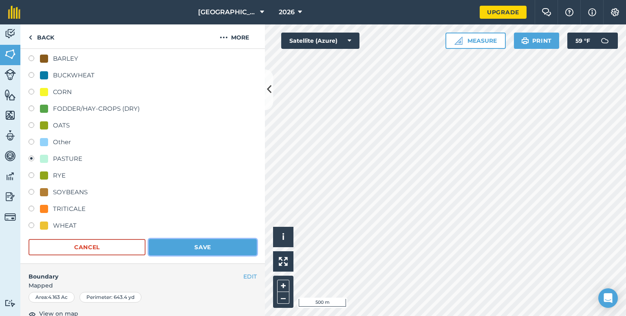
click at [183, 248] on button "Save" at bounding box center [203, 247] width 108 height 16
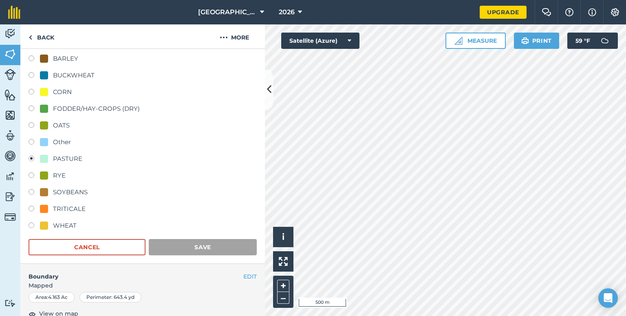
scroll to position [89, 0]
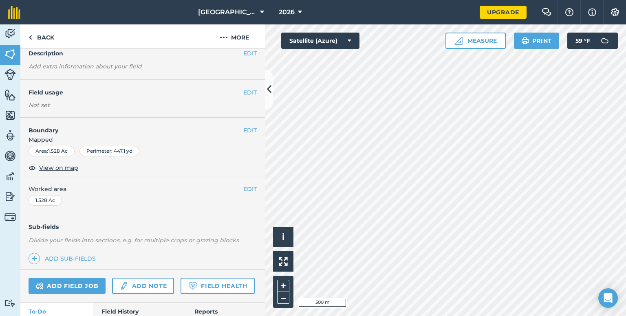
scroll to position [36, 0]
click at [243, 95] on button "EDIT" at bounding box center [249, 92] width 13 height 9
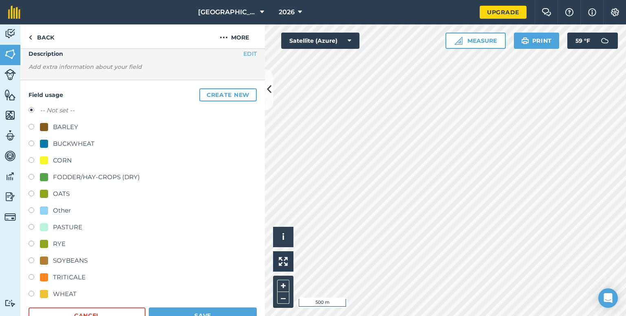
click at [30, 228] on label at bounding box center [34, 228] width 11 height 8
radio input "true"
radio input "false"
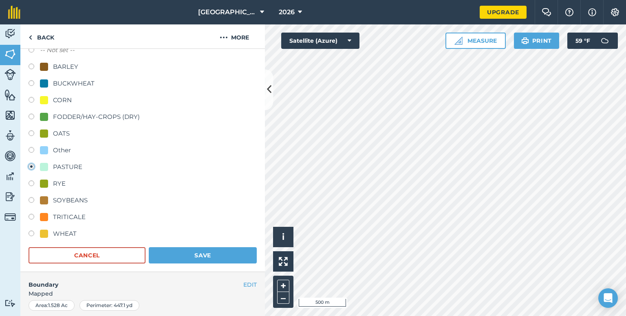
scroll to position [97, 0]
click at [191, 257] on button "Save" at bounding box center [203, 255] width 108 height 16
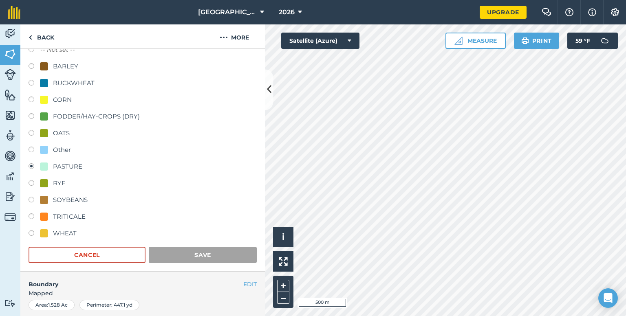
scroll to position [89, 0]
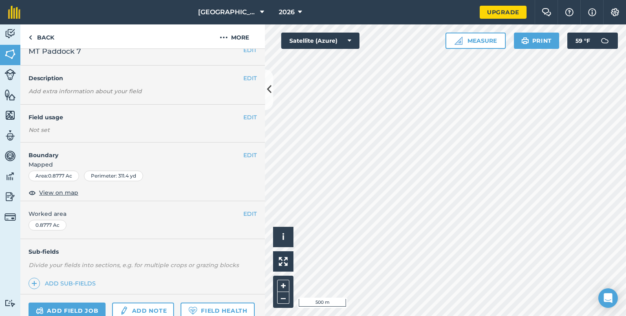
scroll to position [8, 0]
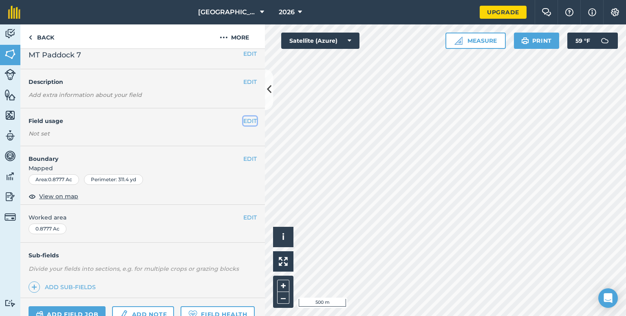
click at [243, 121] on button "EDIT" at bounding box center [249, 121] width 13 height 9
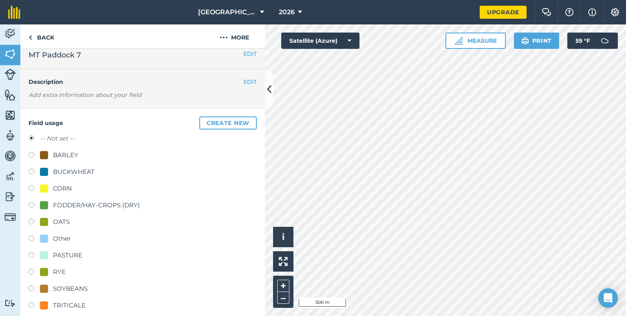
click at [31, 254] on label at bounding box center [34, 256] width 11 height 8
radio input "true"
radio input "false"
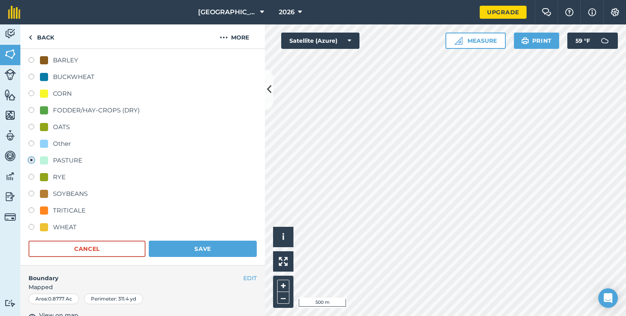
scroll to position [104, 0]
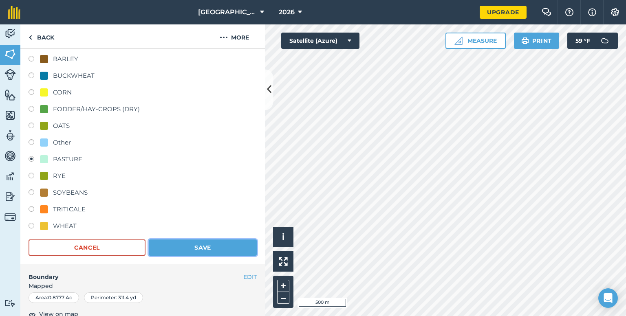
click at [213, 243] on button "Save" at bounding box center [203, 248] width 108 height 16
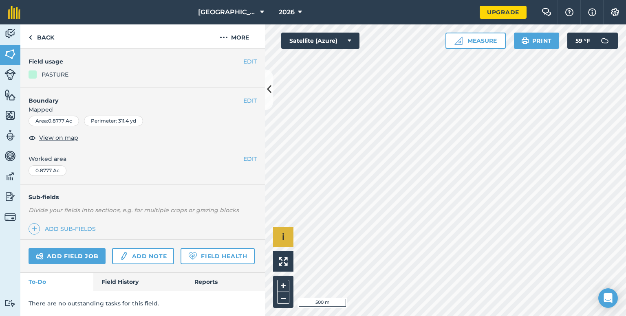
scroll to position [89, 0]
click at [268, 91] on icon at bounding box center [269, 90] width 4 height 14
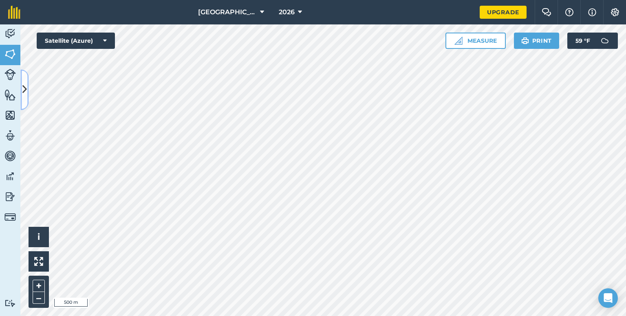
click at [24, 95] on icon at bounding box center [24, 90] width 4 height 14
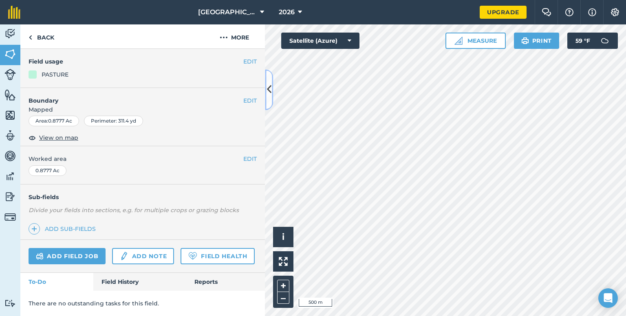
scroll to position [0, 0]
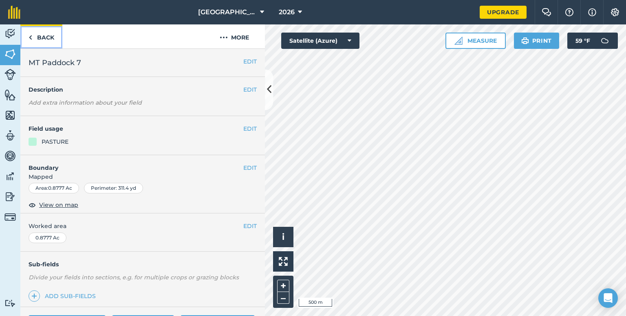
click at [42, 41] on link "Back" at bounding box center [41, 36] width 42 height 24
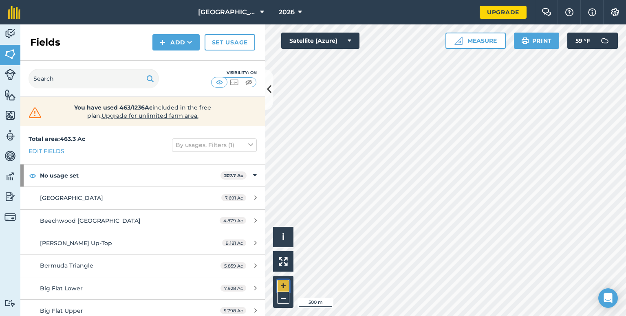
click at [282, 286] on button "+" at bounding box center [283, 286] width 12 height 12
click at [280, 302] on button "–" at bounding box center [283, 298] width 12 height 12
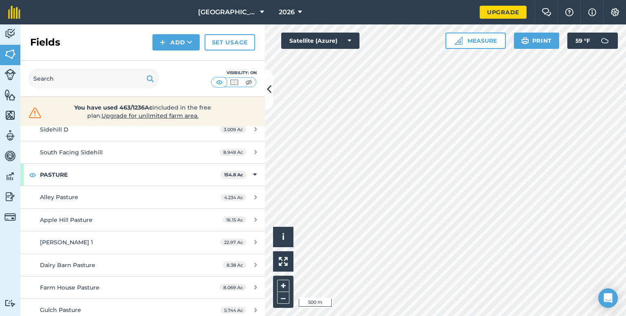
scroll to position [1281, 0]
